Goal: Book appointment/travel/reservation

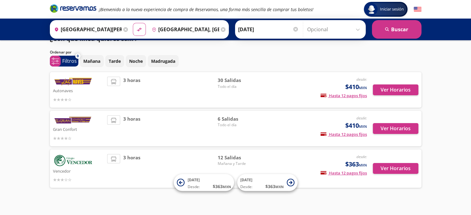
scroll to position [19, 0]
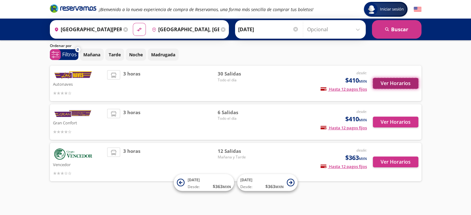
click at [395, 83] on button "Ver Horarios" at bounding box center [395, 83] width 45 height 11
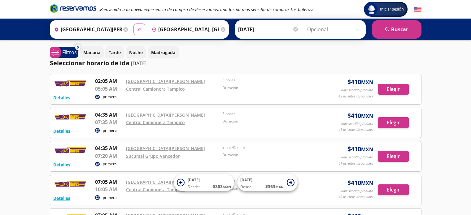
click at [137, 31] on icon "material-symbols:compare-arrows-rounded" at bounding box center [139, 30] width 6 height 6
type input "[GEOGRAPHIC_DATA], [GEOGRAPHIC_DATA]"
type input "[GEOGRAPHIC_DATA][PERSON_NAME], [GEOGRAPHIC_DATA][PERSON_NAME]"
click at [136, 33] on button "material-symbols:compare-arrows-rounded" at bounding box center [139, 30] width 12 height 12
type input "[GEOGRAPHIC_DATA][PERSON_NAME], [GEOGRAPHIC_DATA][PERSON_NAME]"
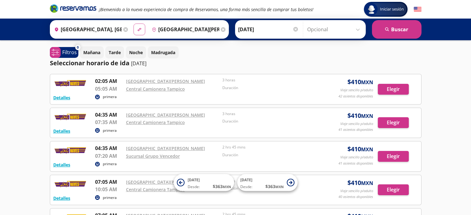
type input "[GEOGRAPHIC_DATA], [GEOGRAPHIC_DATA]"
click at [136, 33] on button "material-symbols:compare-arrows-rounded" at bounding box center [139, 30] width 12 height 12
type input "[GEOGRAPHIC_DATA], [GEOGRAPHIC_DATA]"
type input "[GEOGRAPHIC_DATA][PERSON_NAME], [GEOGRAPHIC_DATA][PERSON_NAME]"
click at [241, 30] on input "[DATE]" at bounding box center [268, 29] width 61 height 15
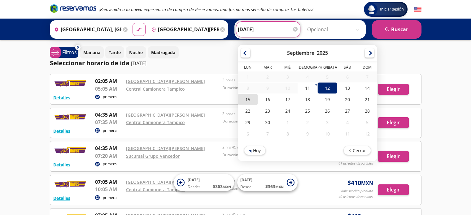
click at [247, 102] on div "15" at bounding box center [248, 99] width 20 height 11
type input "[DATE]"
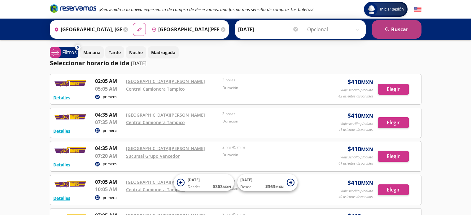
click at [387, 32] on icon "search" at bounding box center [387, 29] width 5 height 5
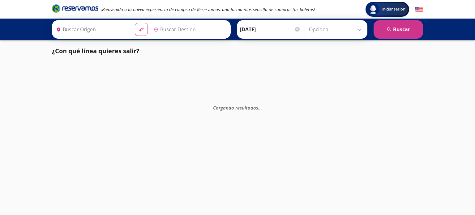
type input "[GEOGRAPHIC_DATA], [GEOGRAPHIC_DATA]"
type input "[GEOGRAPHIC_DATA][PERSON_NAME], [GEOGRAPHIC_DATA][PERSON_NAME]"
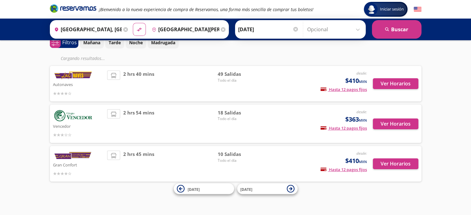
scroll to position [19, 0]
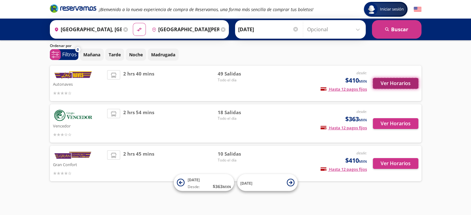
click at [392, 83] on button "Ver Horarios" at bounding box center [395, 83] width 45 height 11
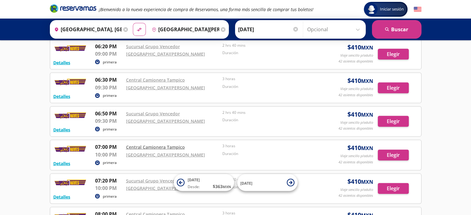
scroll to position [1376, 0]
